Goal: Book appointment/travel/reservation

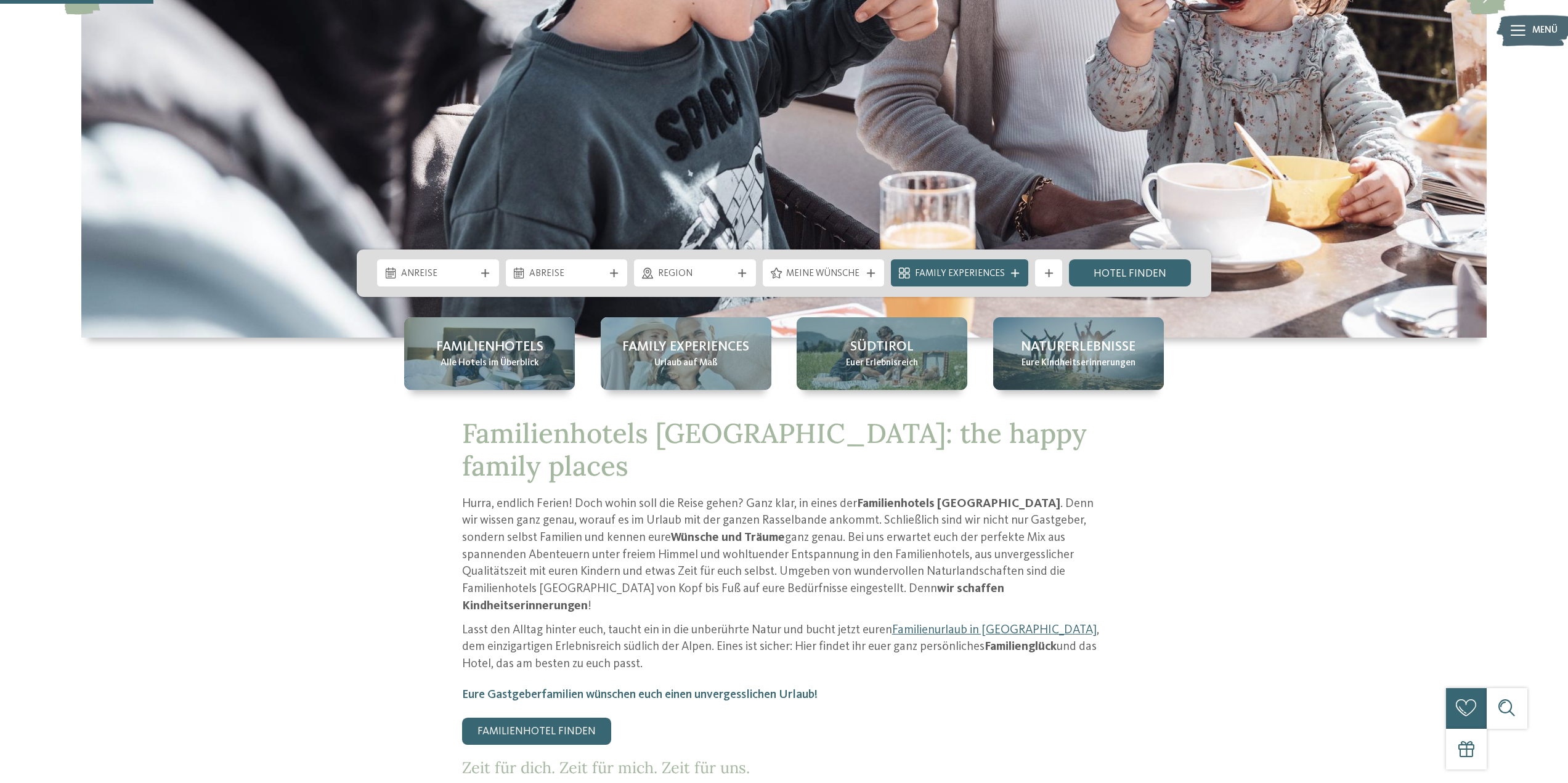
scroll to position [124, 0]
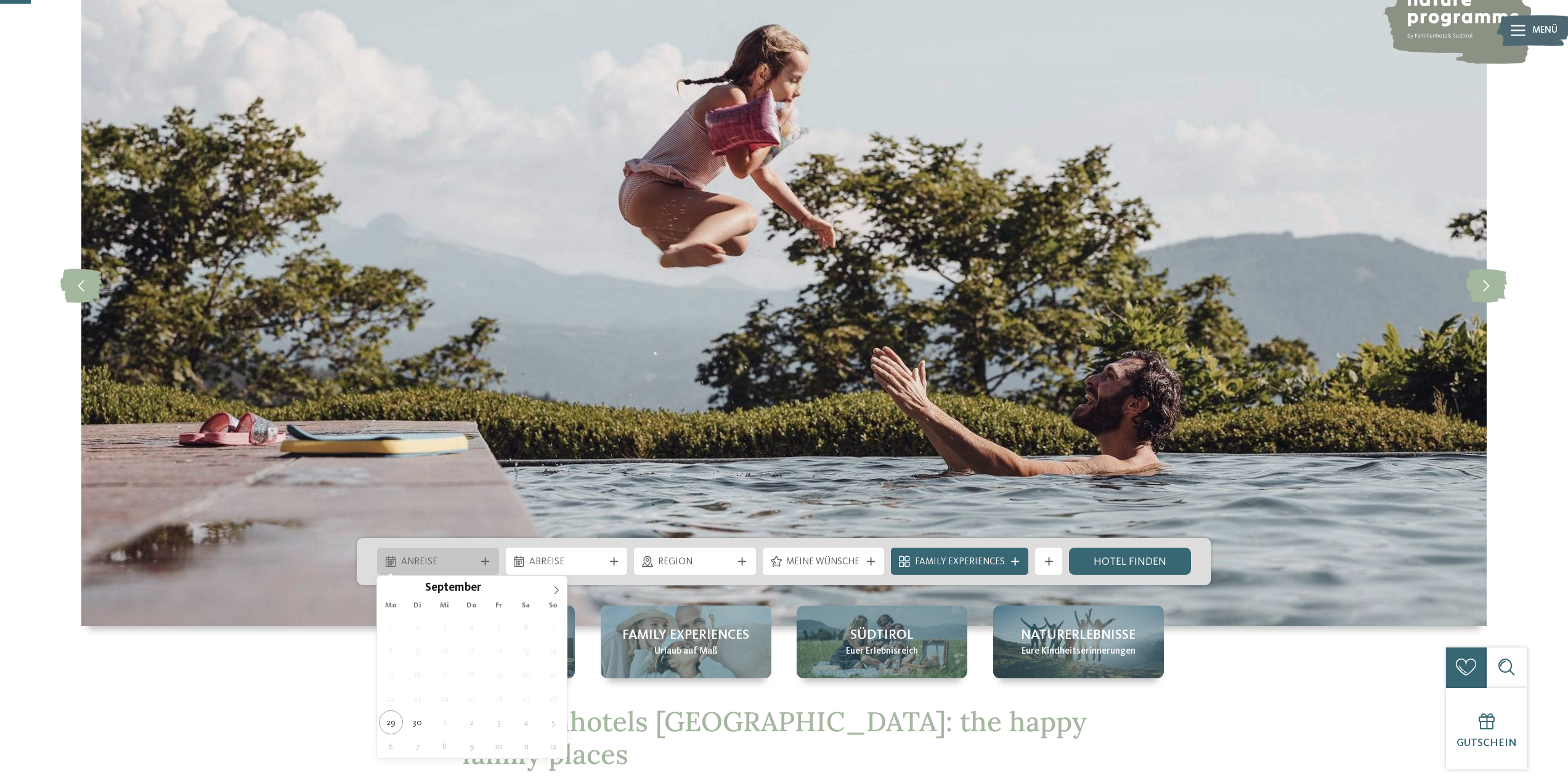
click at [488, 561] on icon at bounding box center [485, 562] width 8 height 8
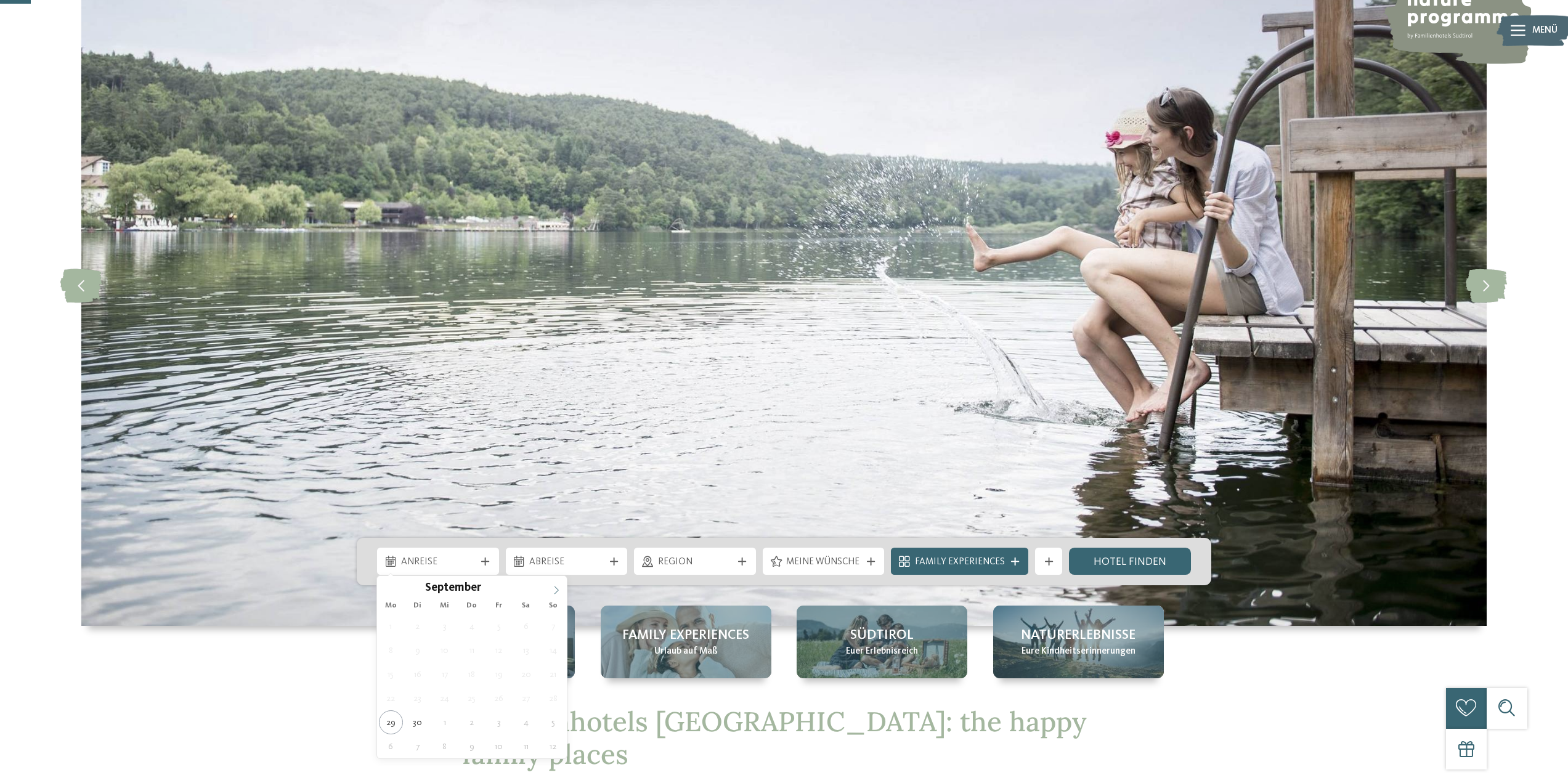
click at [556, 594] on icon at bounding box center [556, 590] width 9 height 9
type div "16.10.2025"
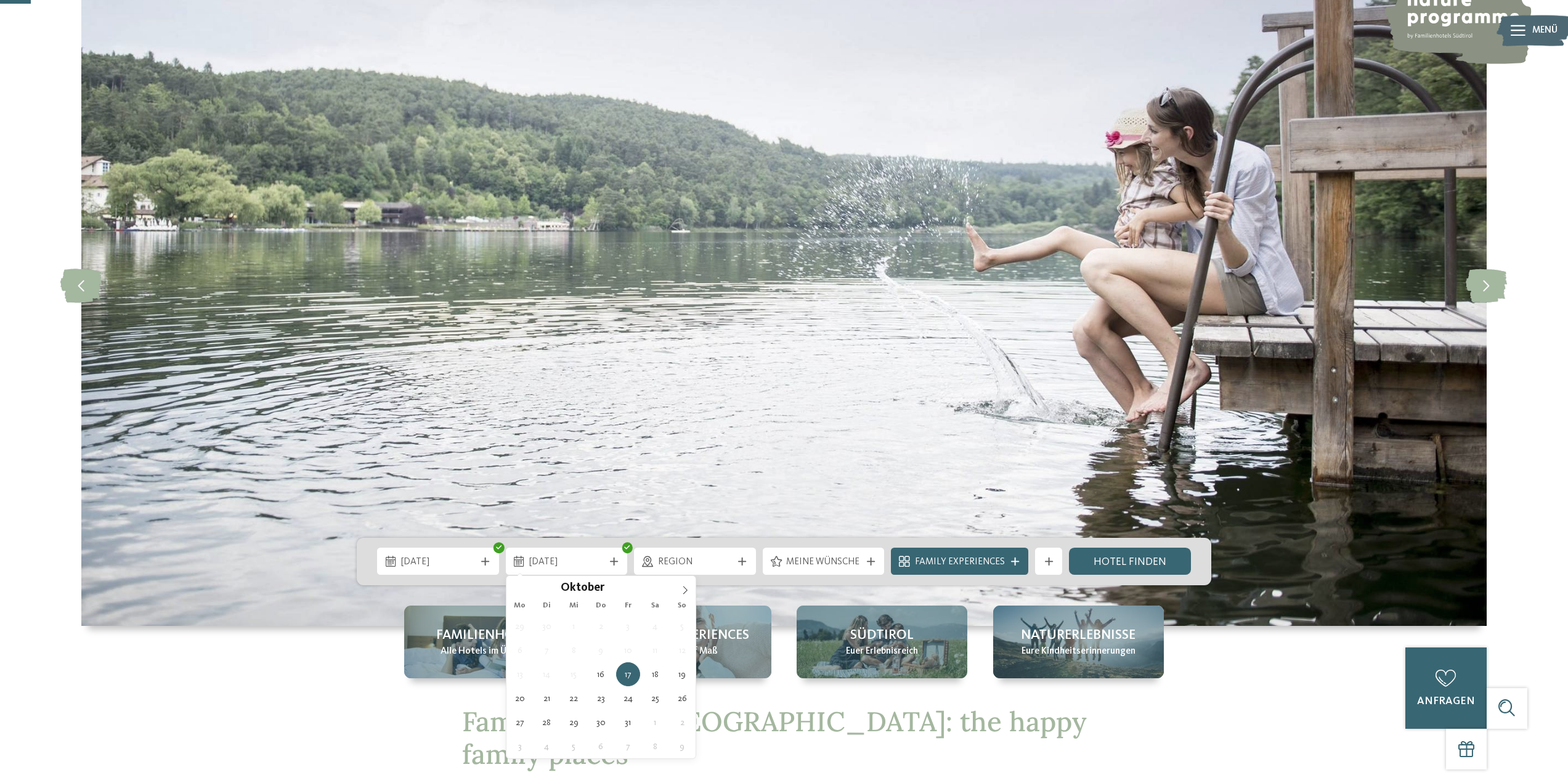
click at [692, 685] on div "29 30 1 2 3 4 5 6 7 8 9 10 11 12 13 14 15 16 17 18 19 20 21 22 23 24 25 26 27 2…" at bounding box center [601, 687] width 190 height 145
type div "19.10.2025"
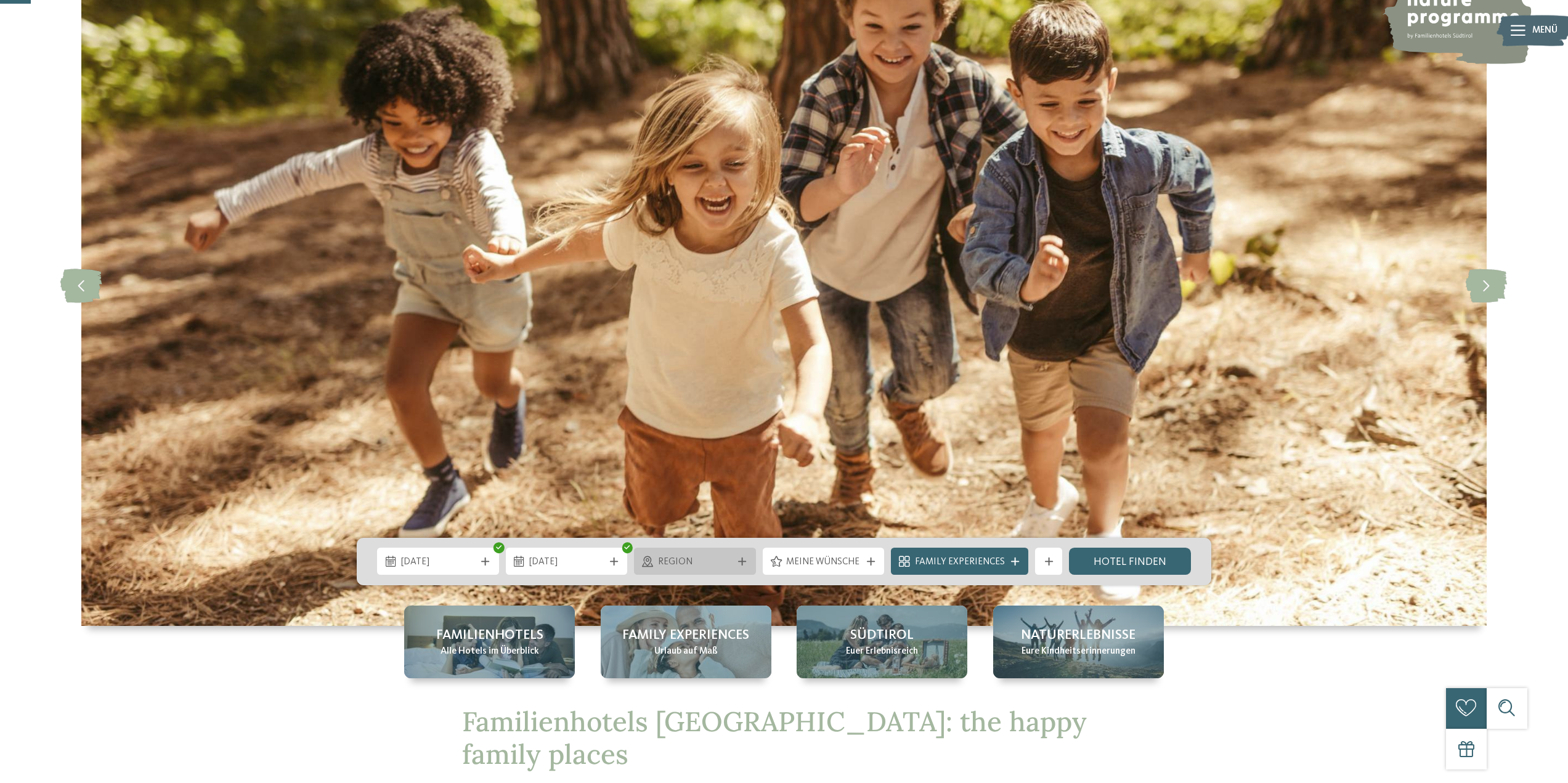
click at [745, 564] on icon at bounding box center [742, 562] width 8 height 8
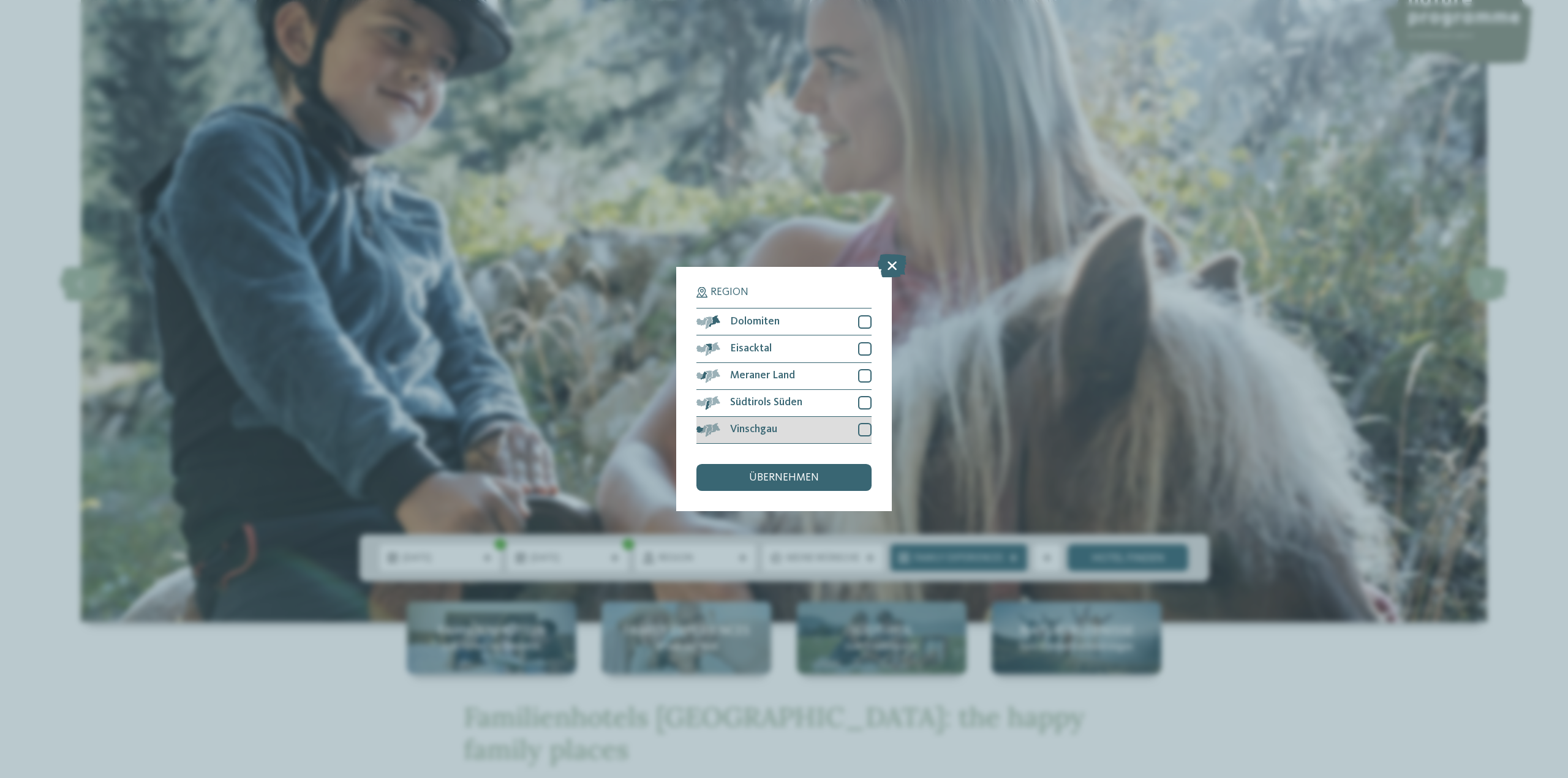
click at [862, 433] on div at bounding box center [865, 430] width 14 height 14
click at [862, 373] on div at bounding box center [865, 376] width 14 height 14
click at [814, 476] on span "übernehmen" at bounding box center [784, 478] width 70 height 11
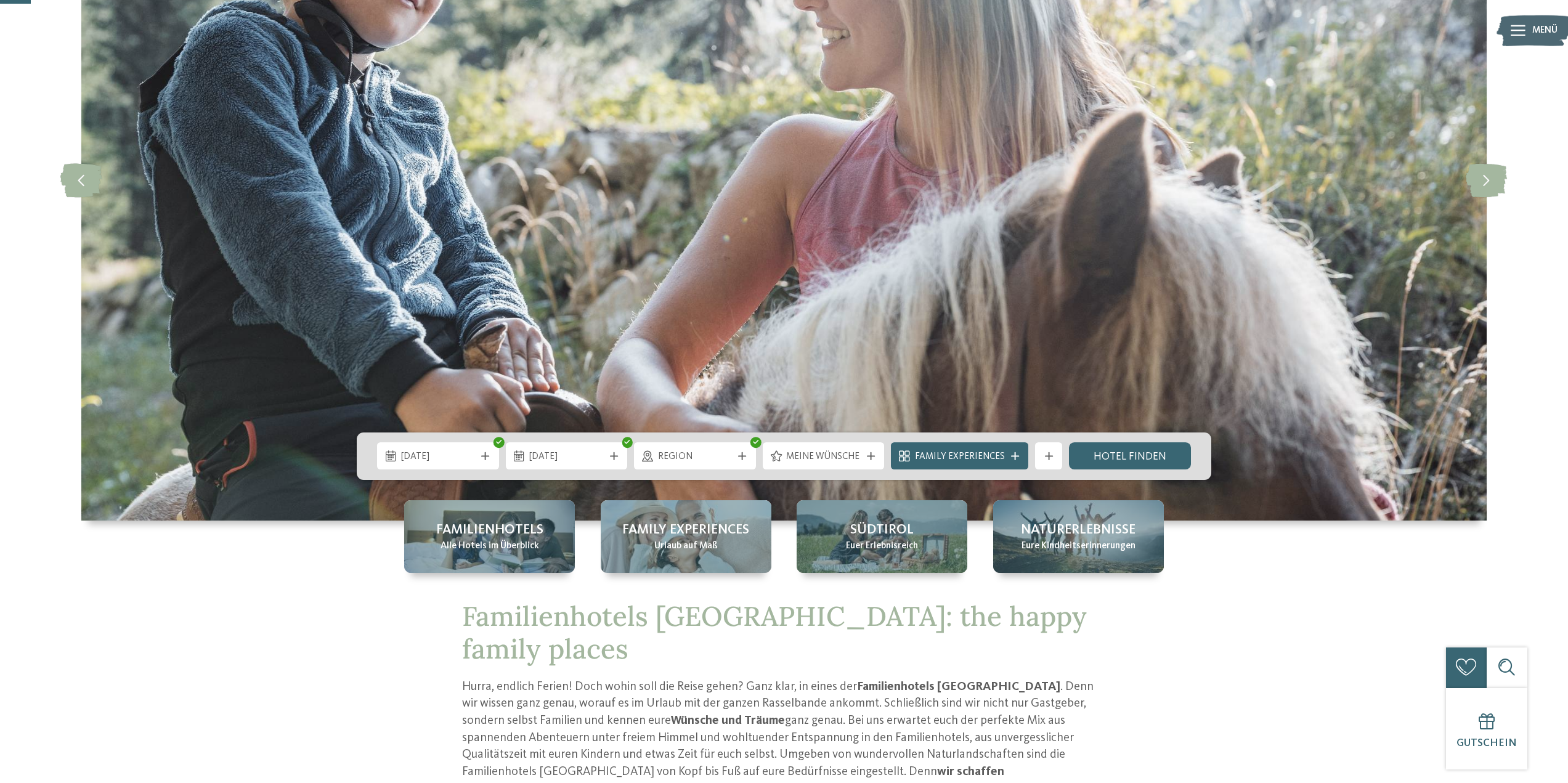
scroll to position [432, 0]
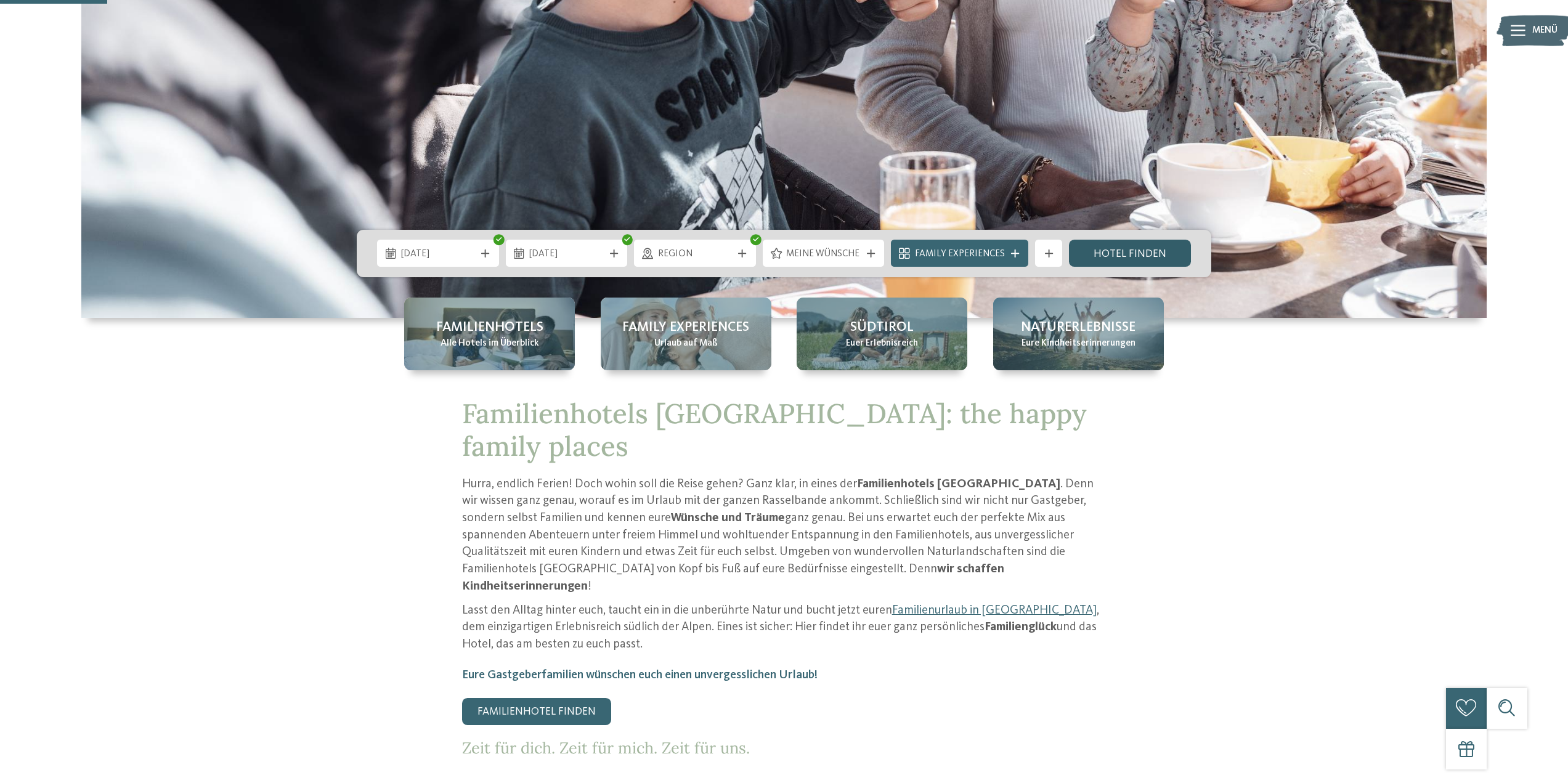
click at [1144, 247] on link "Hotel finden" at bounding box center [1129, 252] width 122 height 27
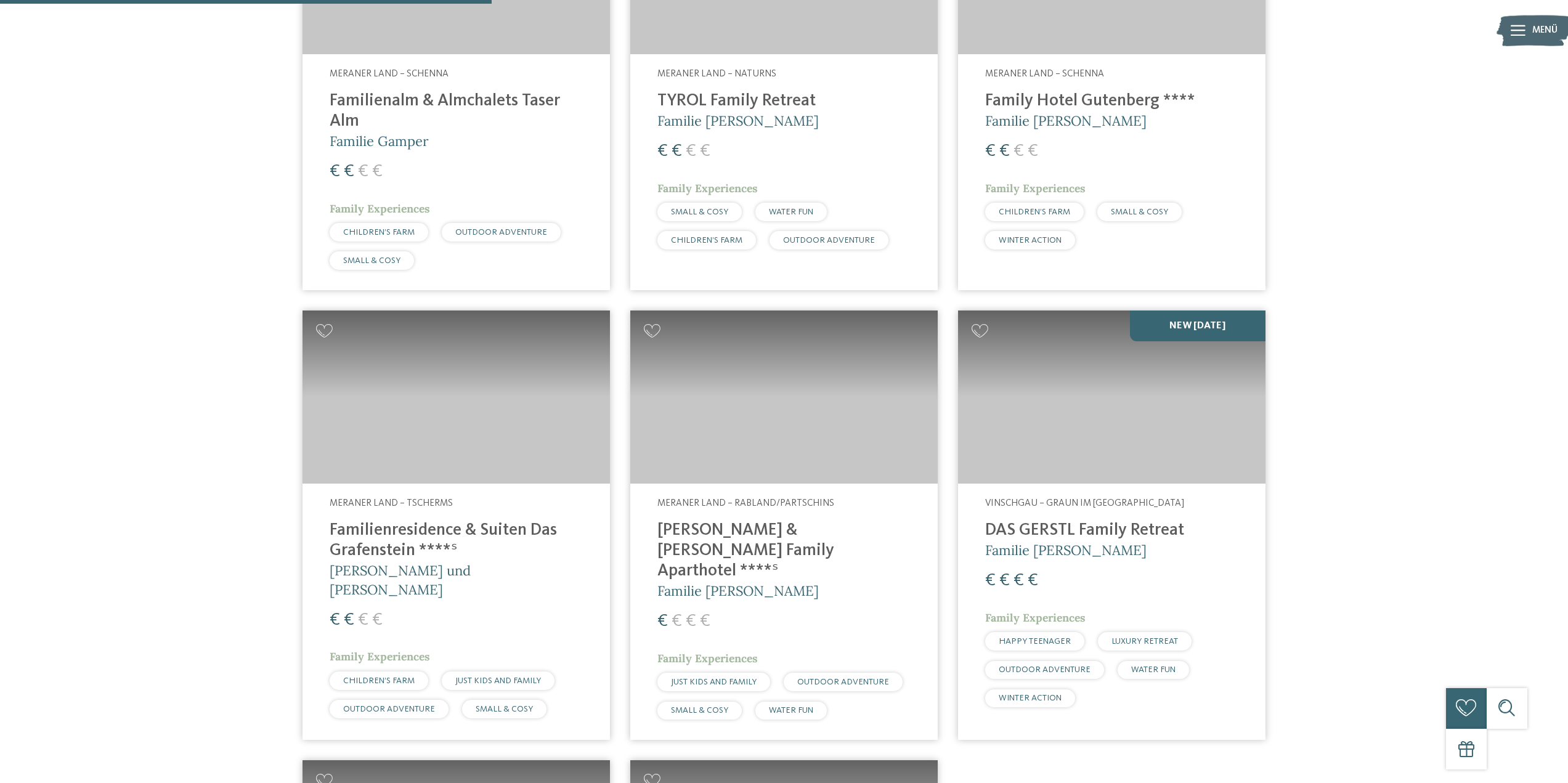
scroll to position [657, 0]
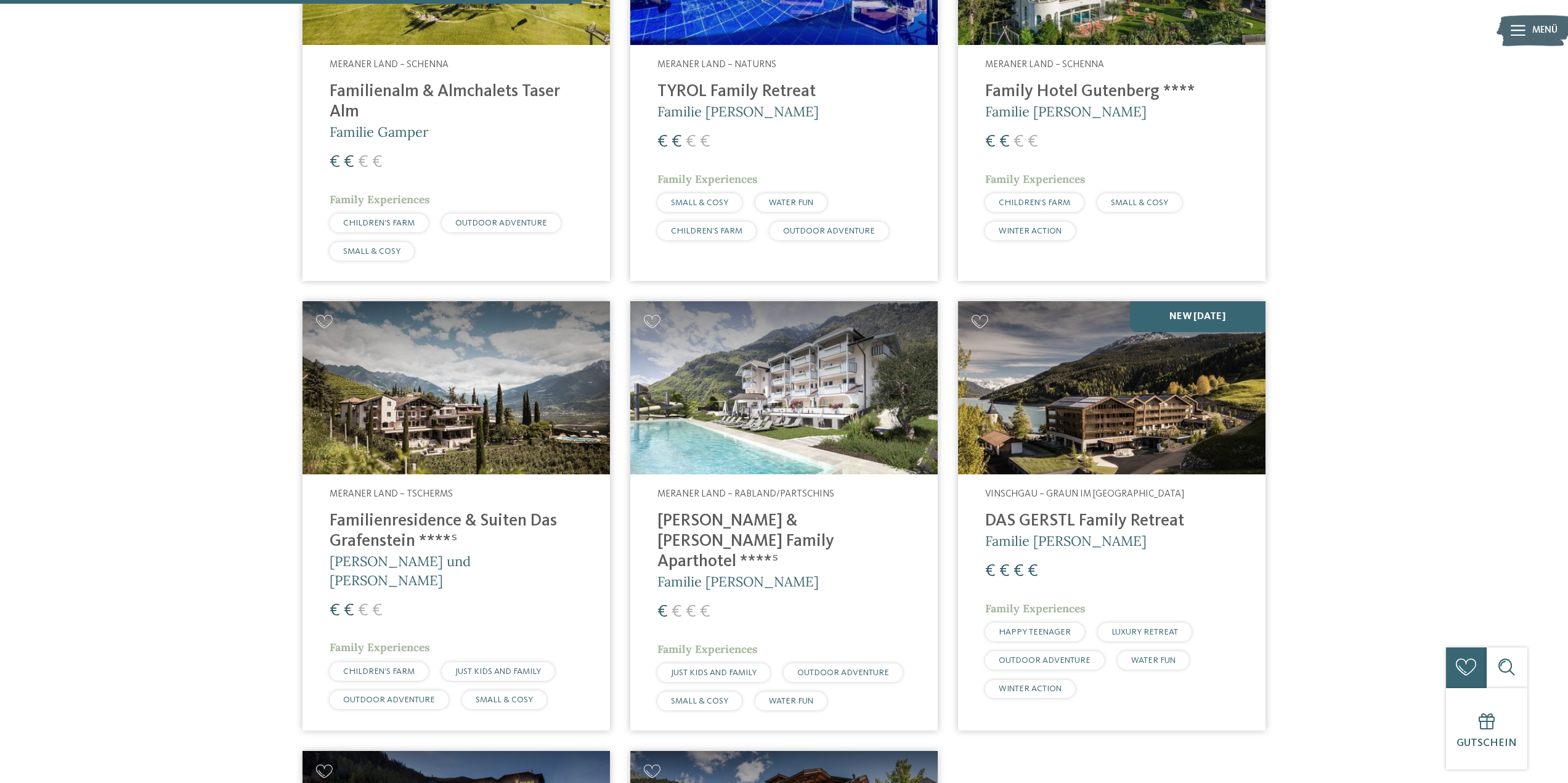
click at [1181, 390] on img at bounding box center [1111, 388] width 308 height 173
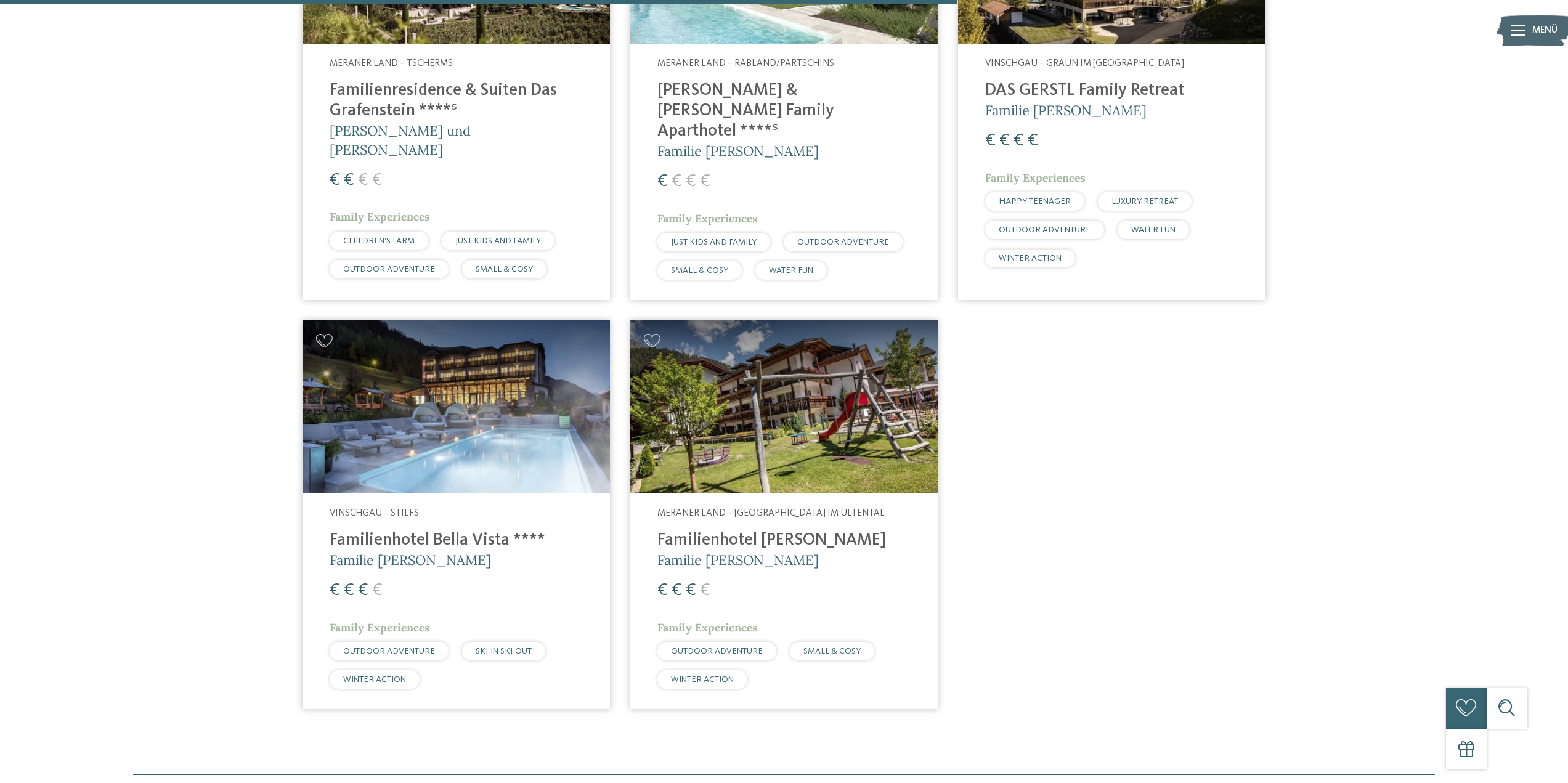
scroll to position [1089, 0]
click at [451, 441] on img at bounding box center [456, 406] width 308 height 173
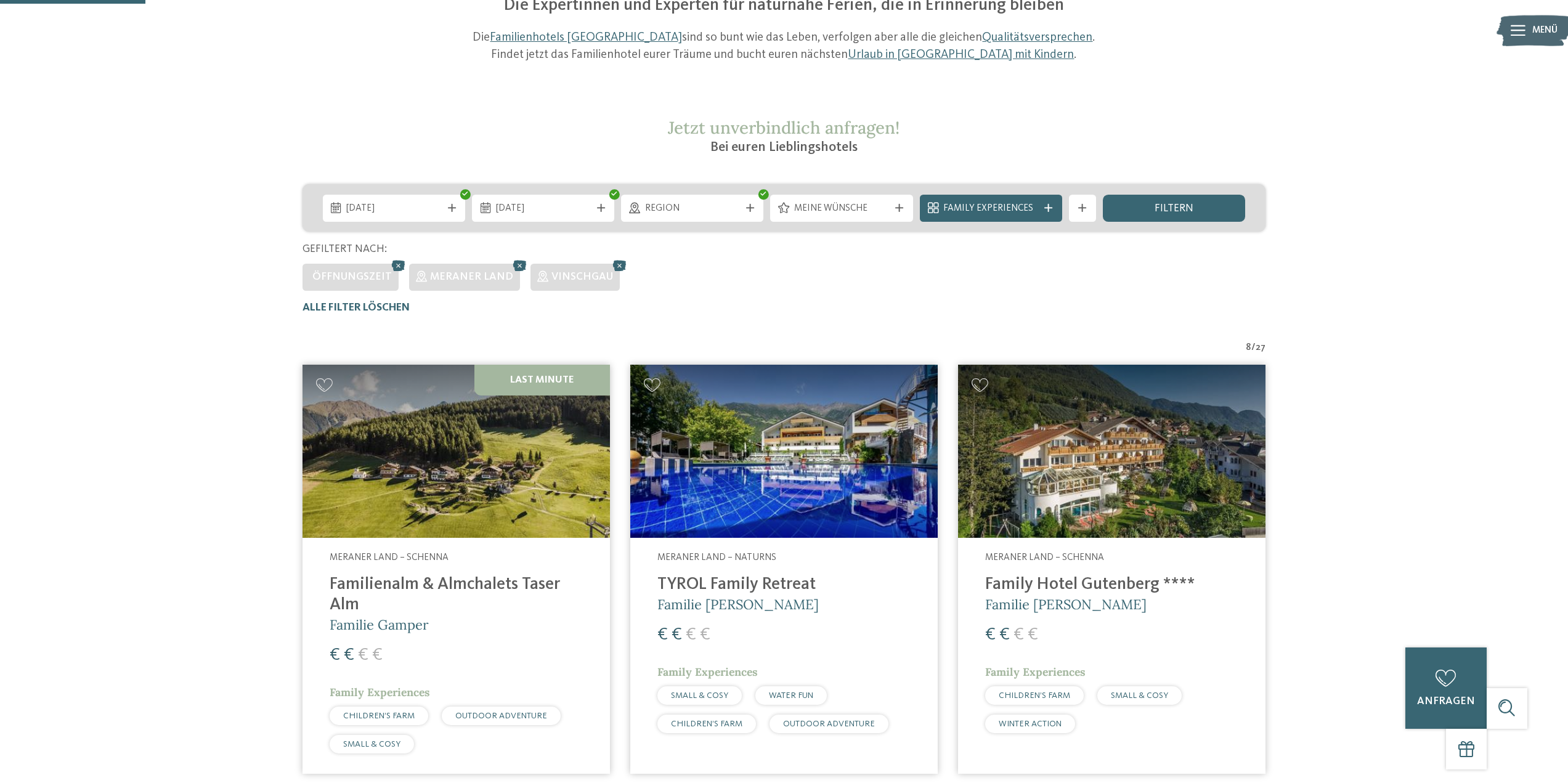
scroll to position [0, 0]
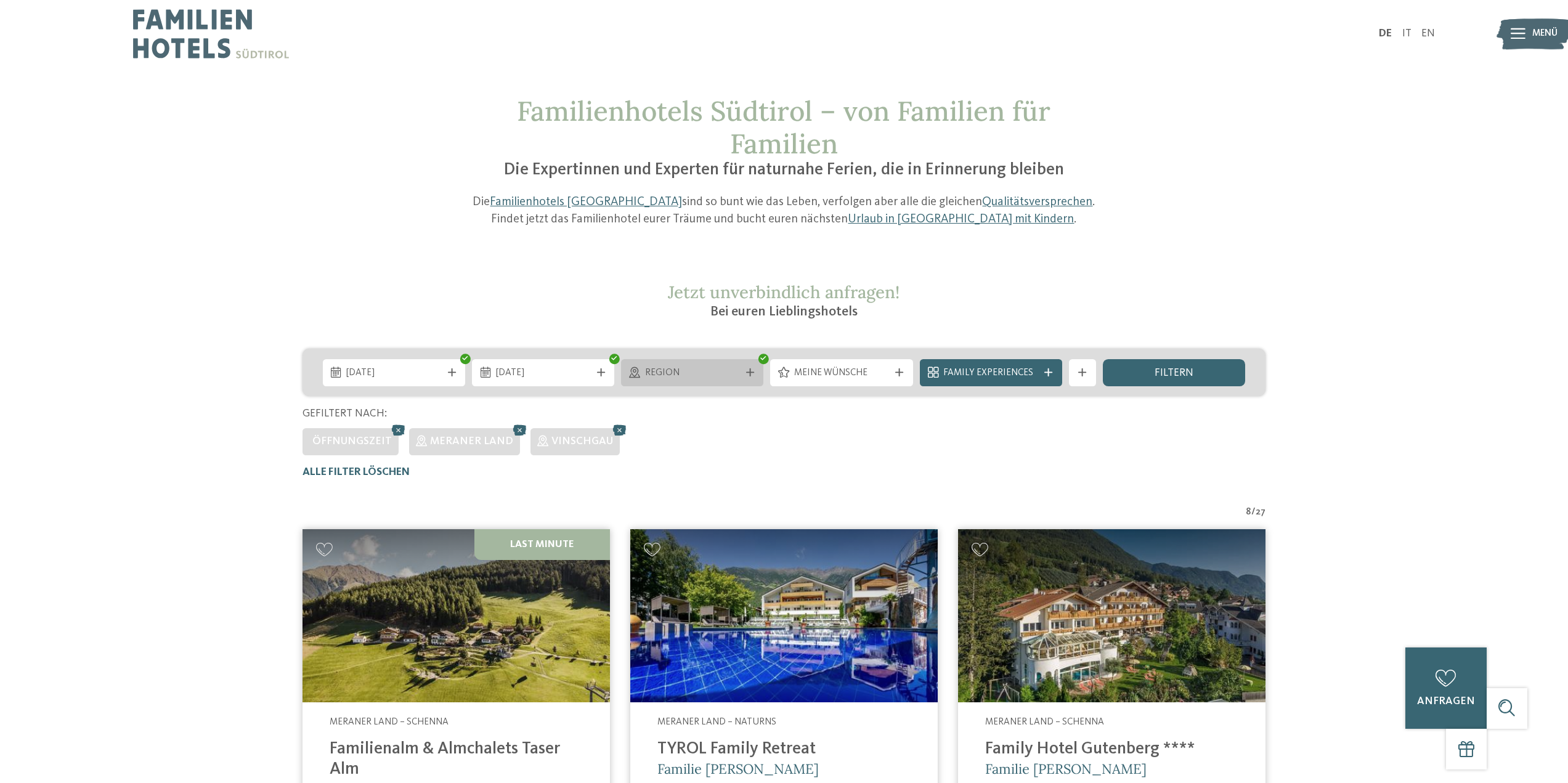
click at [670, 360] on div "Region" at bounding box center [692, 372] width 142 height 27
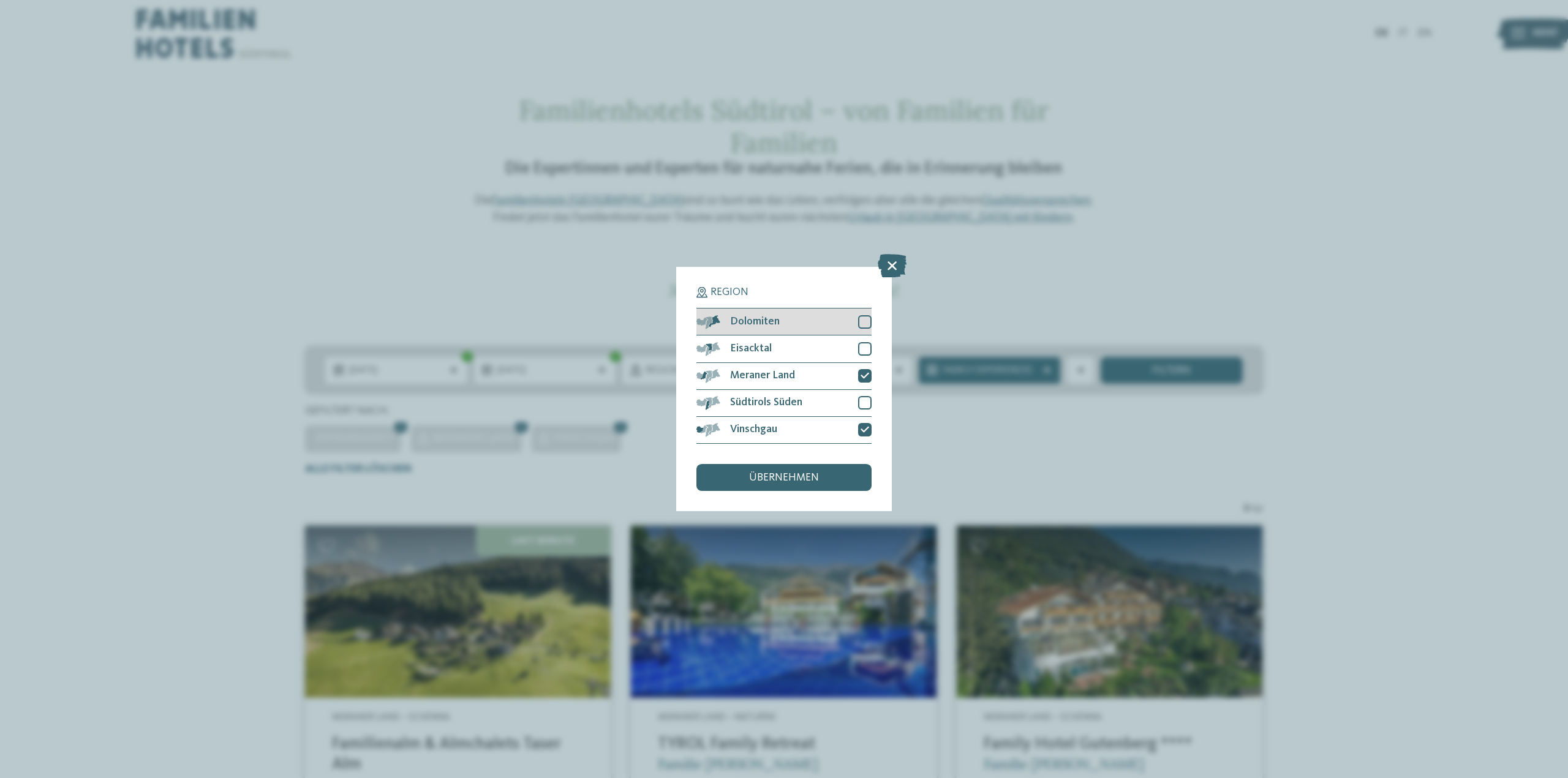
click at [864, 316] on div at bounding box center [865, 323] width 14 height 14
click at [862, 324] on icon at bounding box center [865, 322] width 9 height 8
click at [870, 378] on icon at bounding box center [865, 376] width 9 height 8
click at [865, 421] on div "Vinschgau" at bounding box center [784, 430] width 175 height 27
click at [825, 468] on div "übernehmen" at bounding box center [784, 477] width 175 height 27
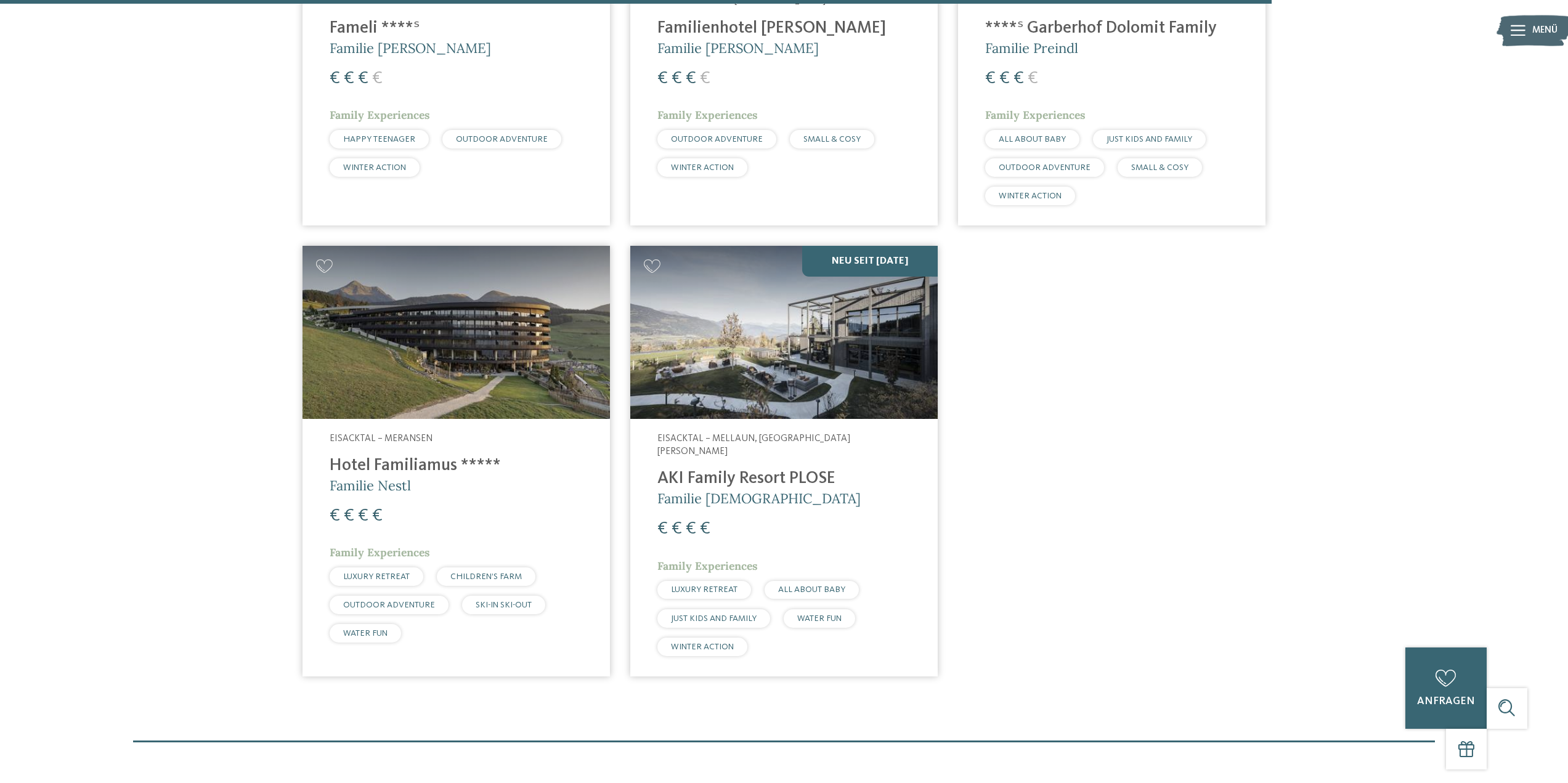
scroll to position [3040, 0]
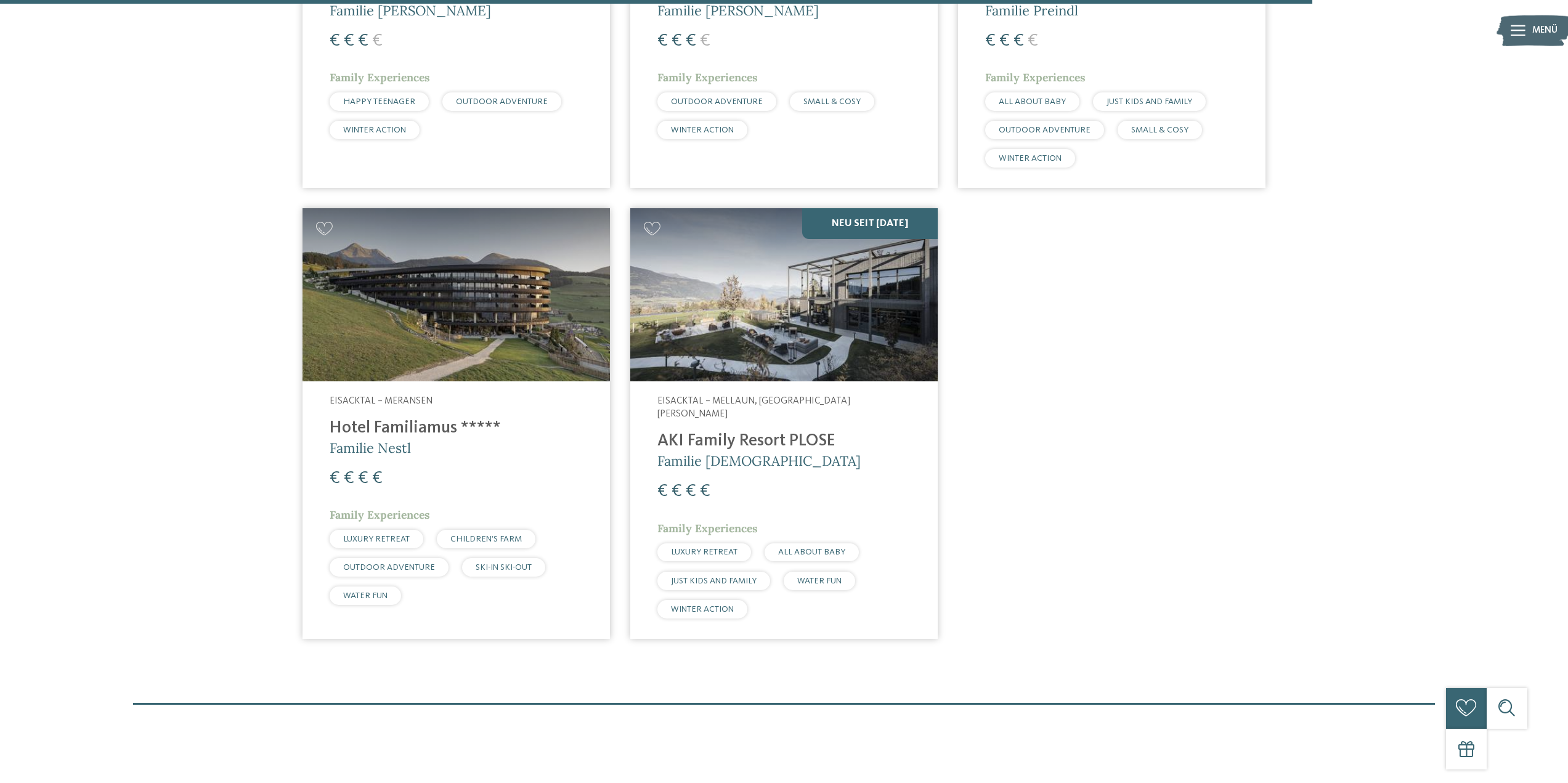
click at [360, 397] on div "Eisacktal – Meransen Hotel Familiamus ***** Familie Nestl € € € € Family Experi…" at bounding box center [456, 503] width 308 height 245
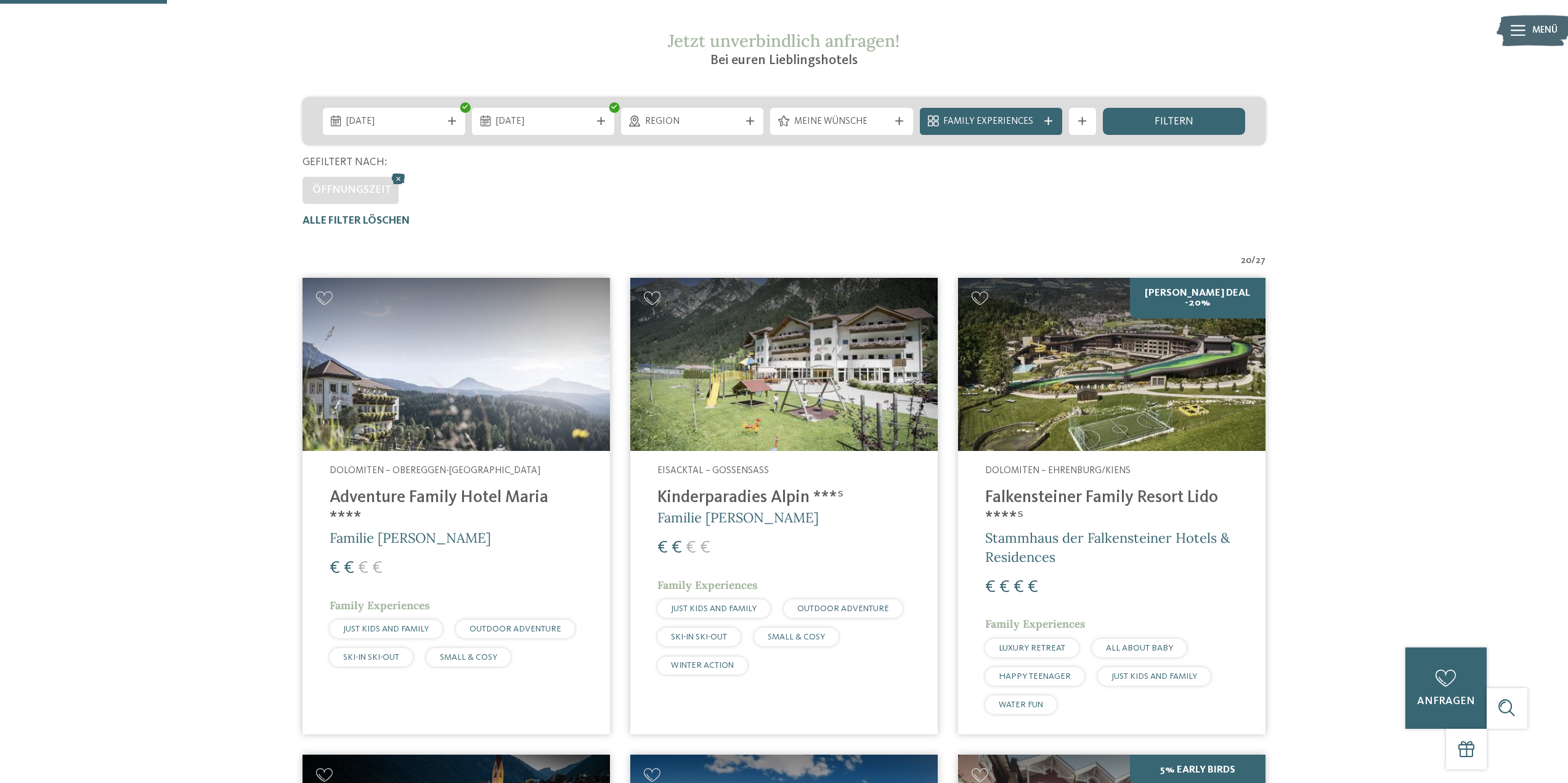
scroll to position [81, 0]
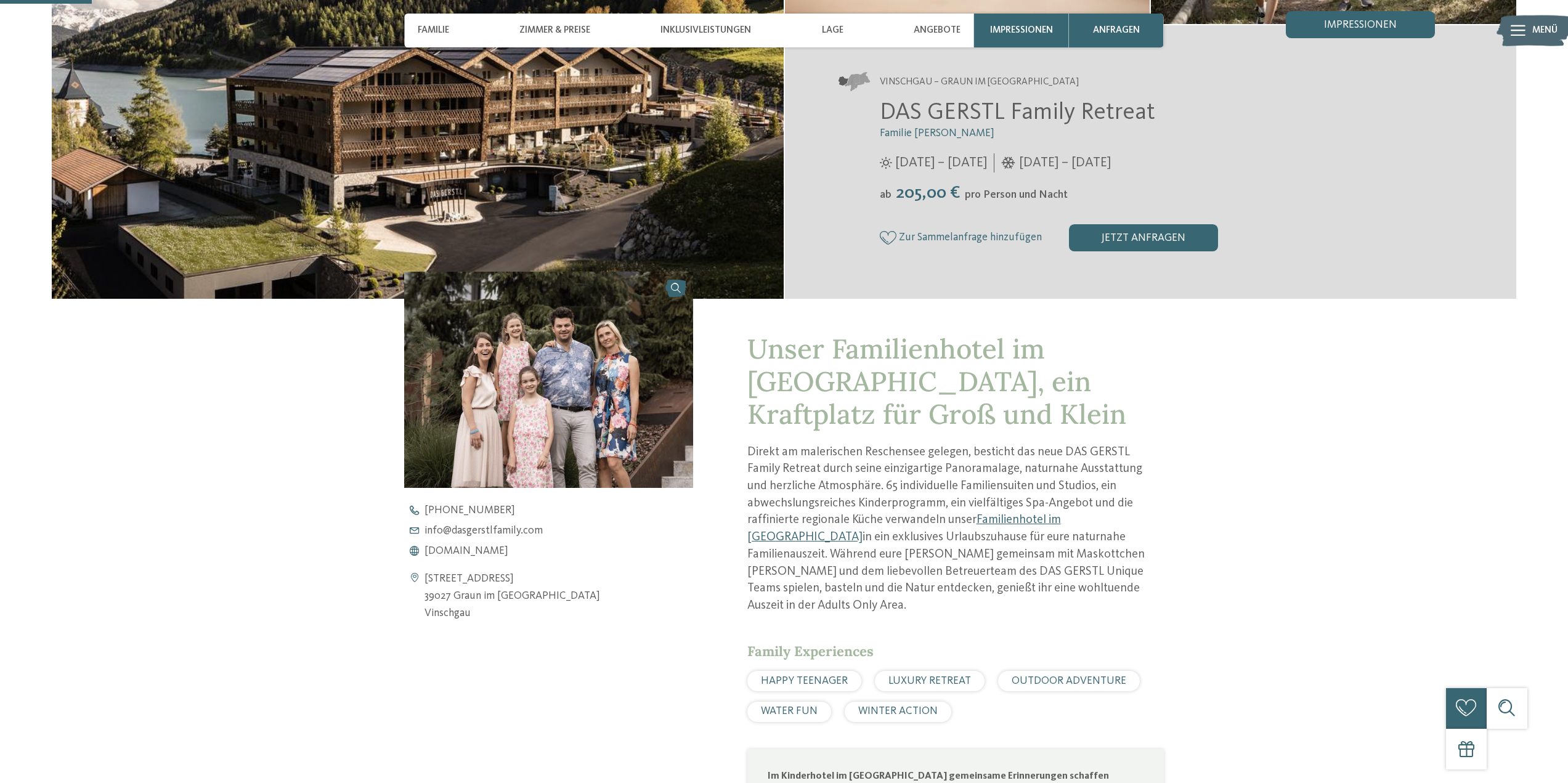
scroll to position [124, 0]
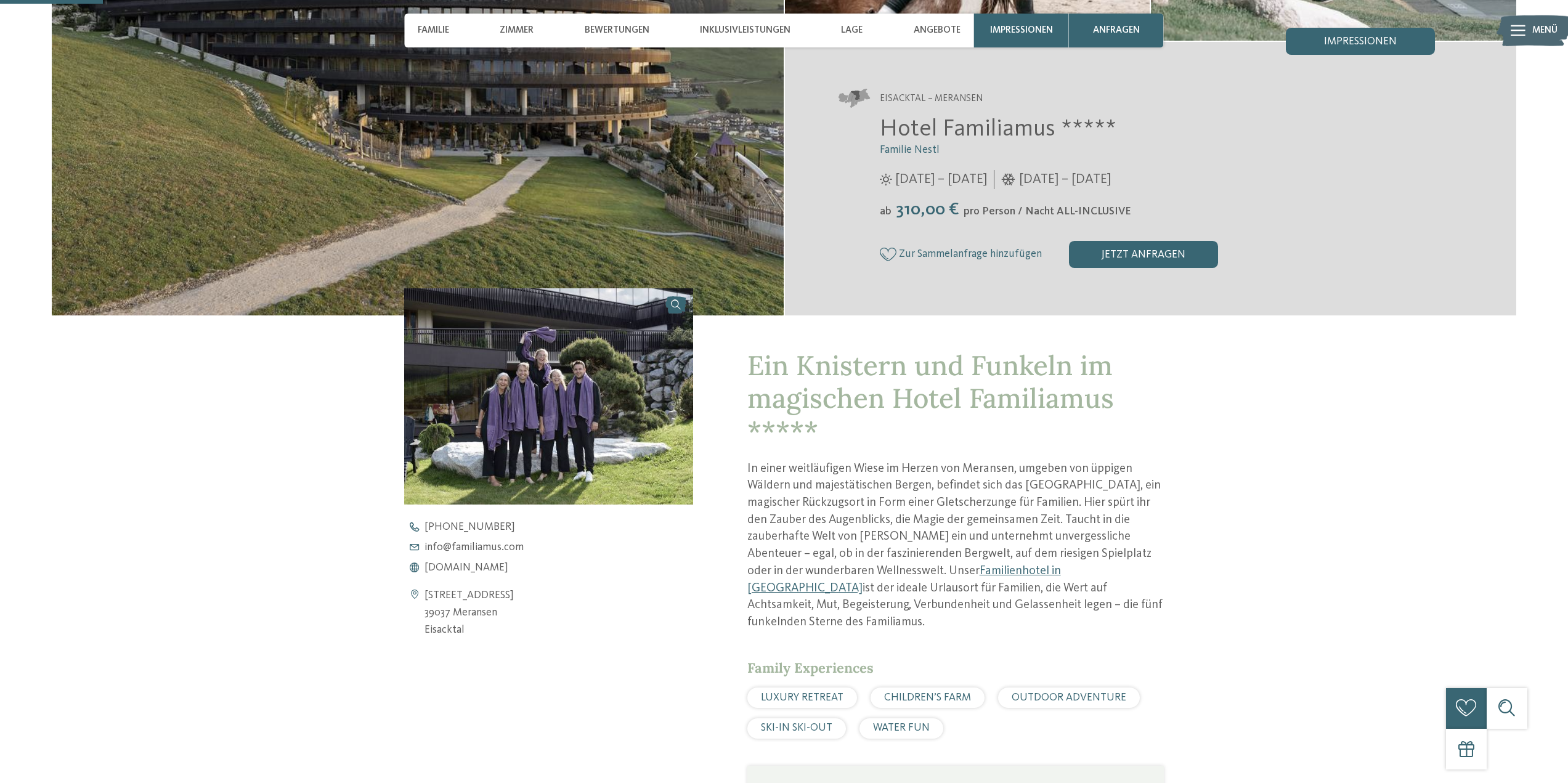
scroll to position [308, 0]
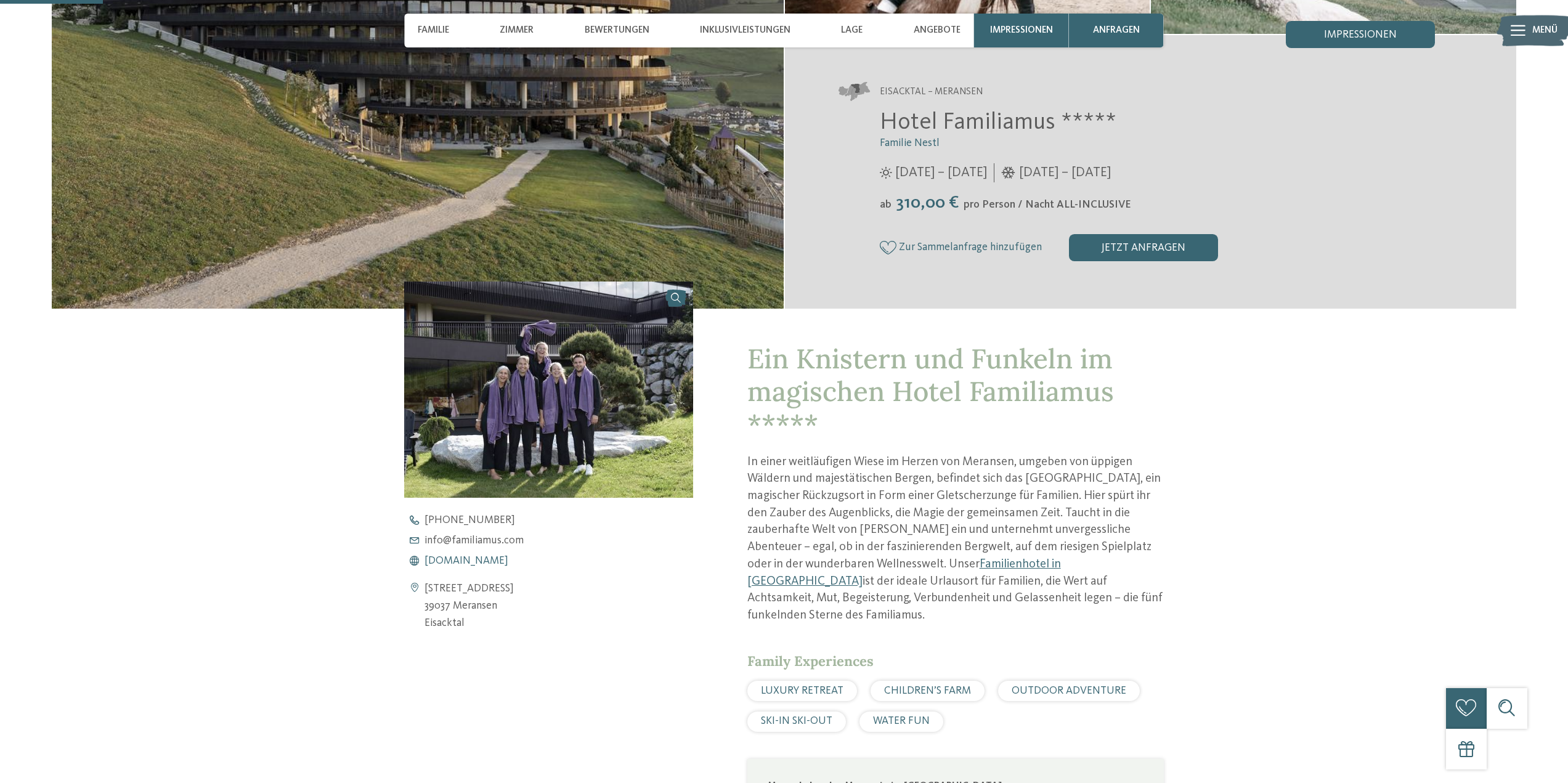
click at [443, 561] on span "[DOMAIN_NAME]" at bounding box center [466, 561] width 84 height 11
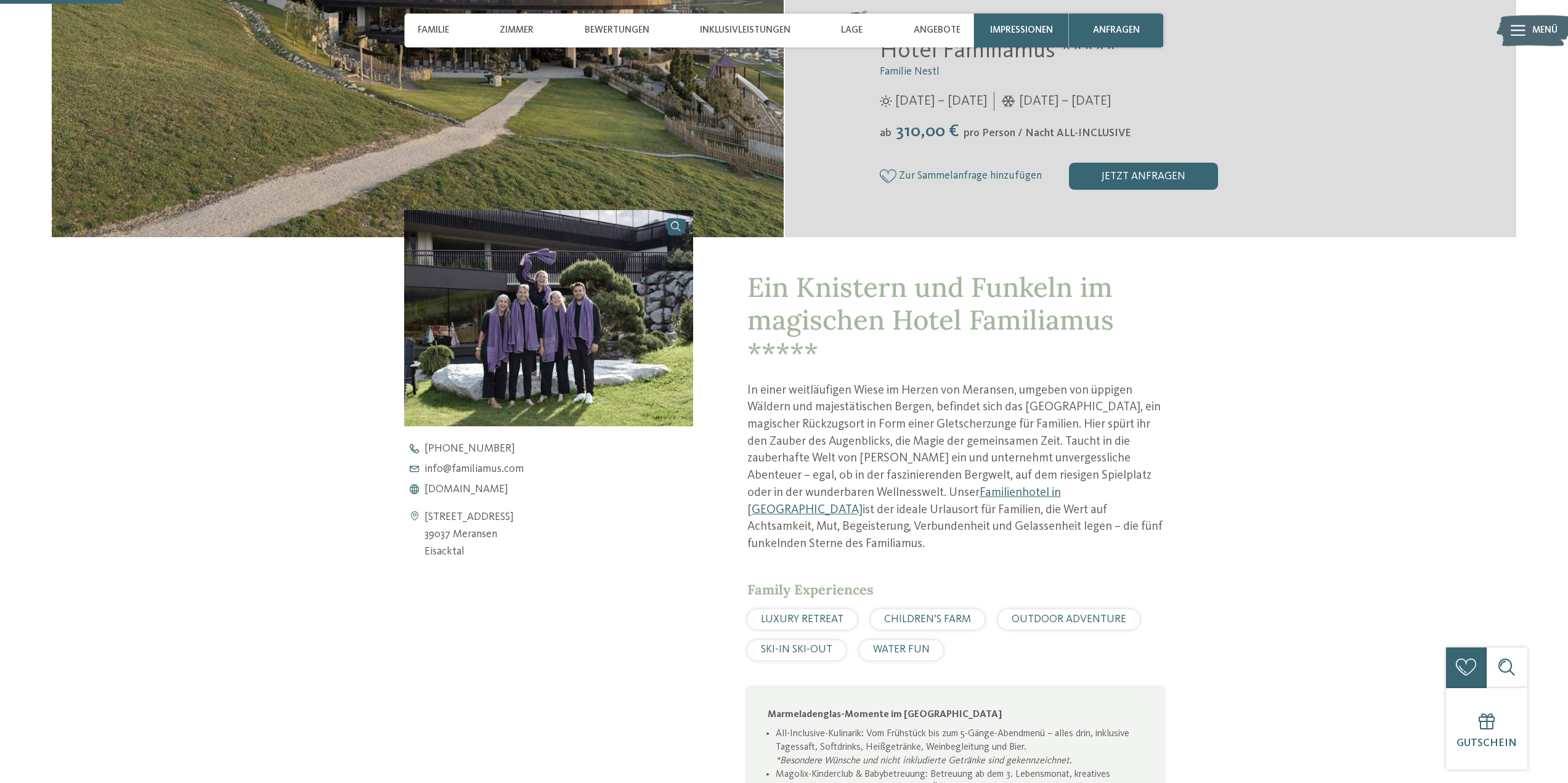
scroll to position [370, 0]
